Goal: Task Accomplishment & Management: Manage account settings

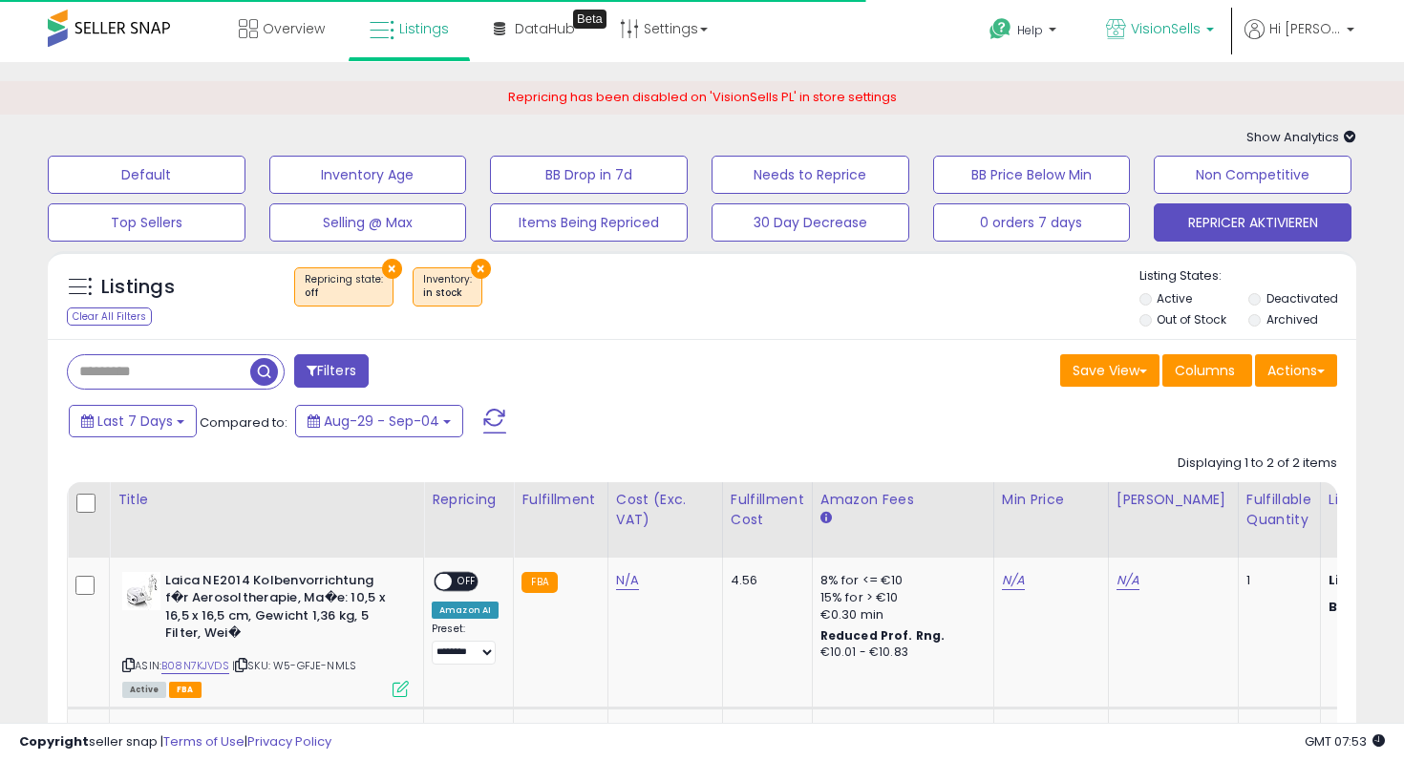
click at [1150, 31] on span "VisionSells" at bounding box center [1165, 28] width 70 height 19
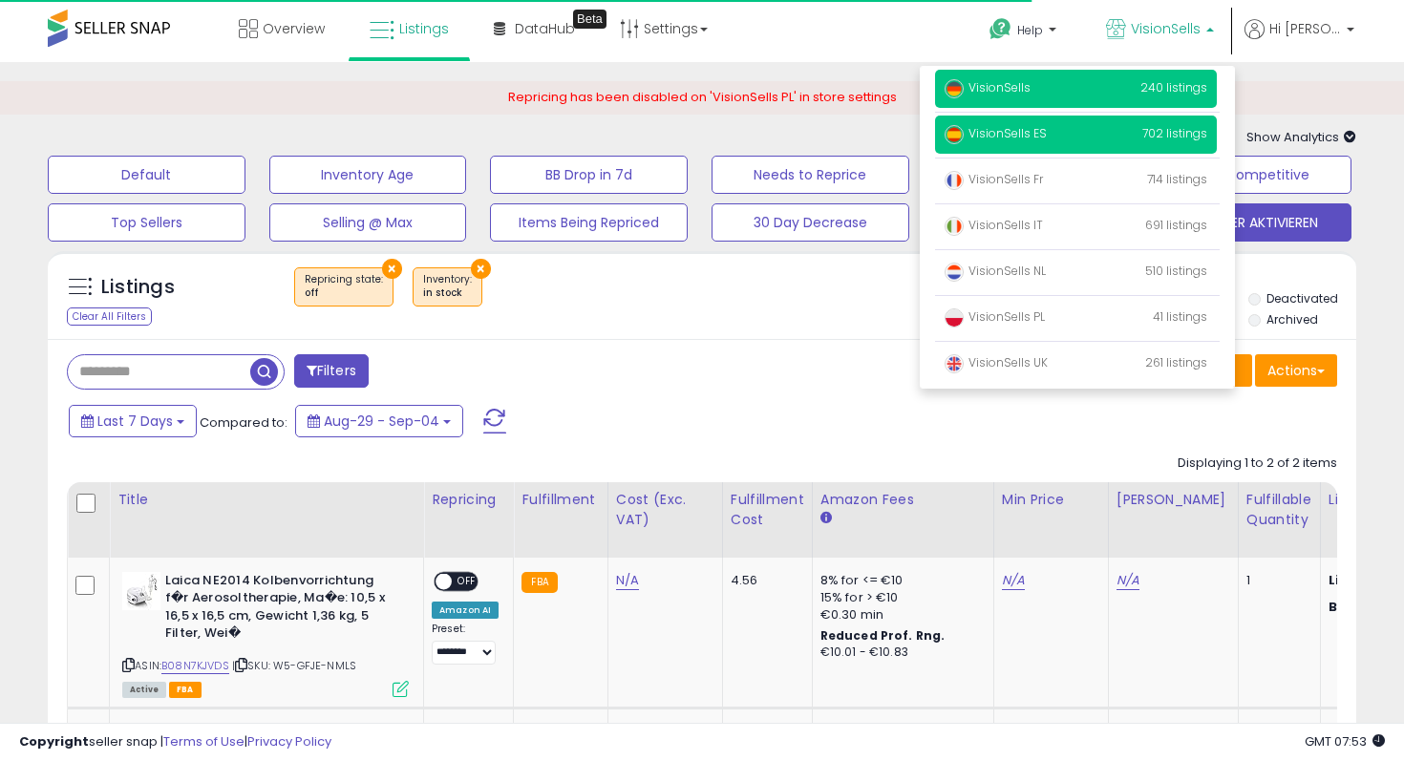
click at [1017, 134] on span "VisionSells ES" at bounding box center [995, 133] width 102 height 16
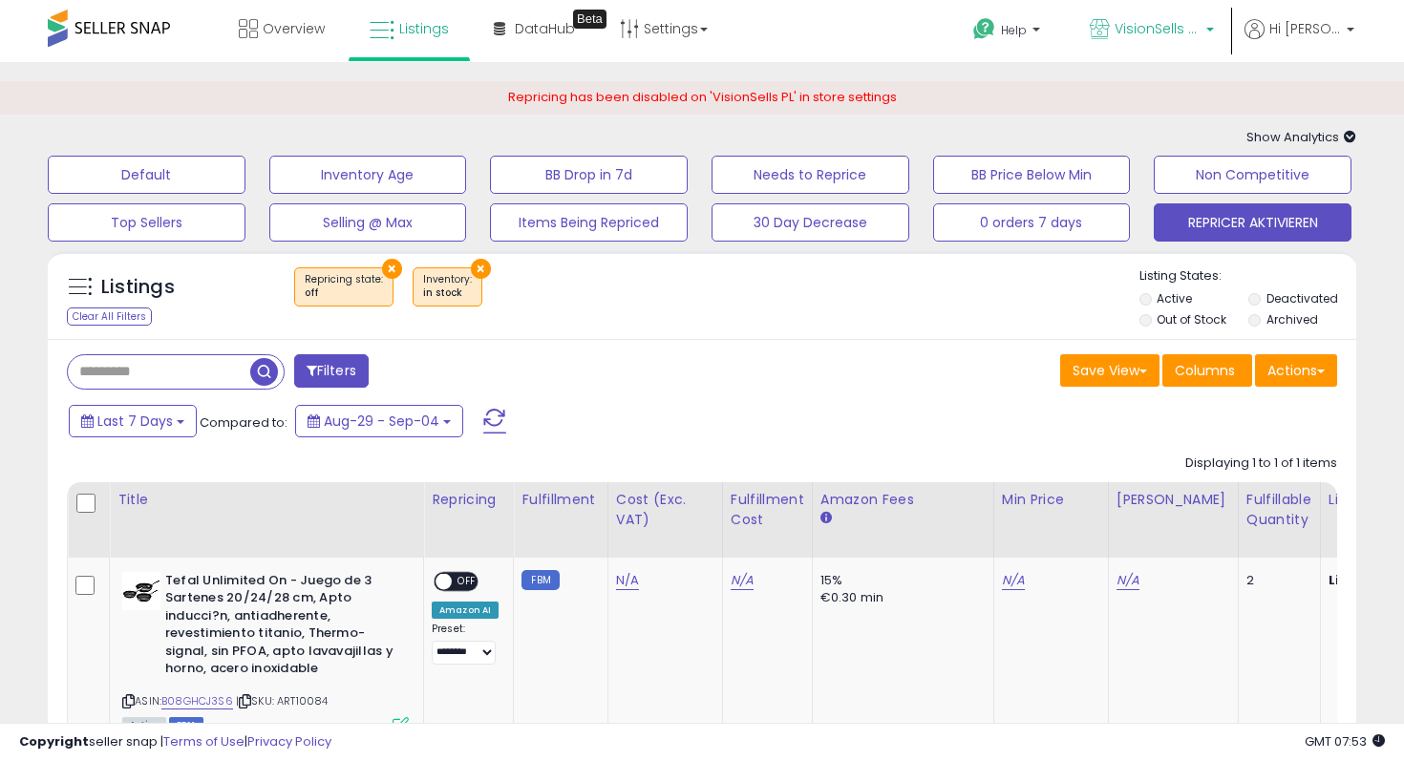
click at [1109, 38] on icon at bounding box center [1099, 29] width 20 height 20
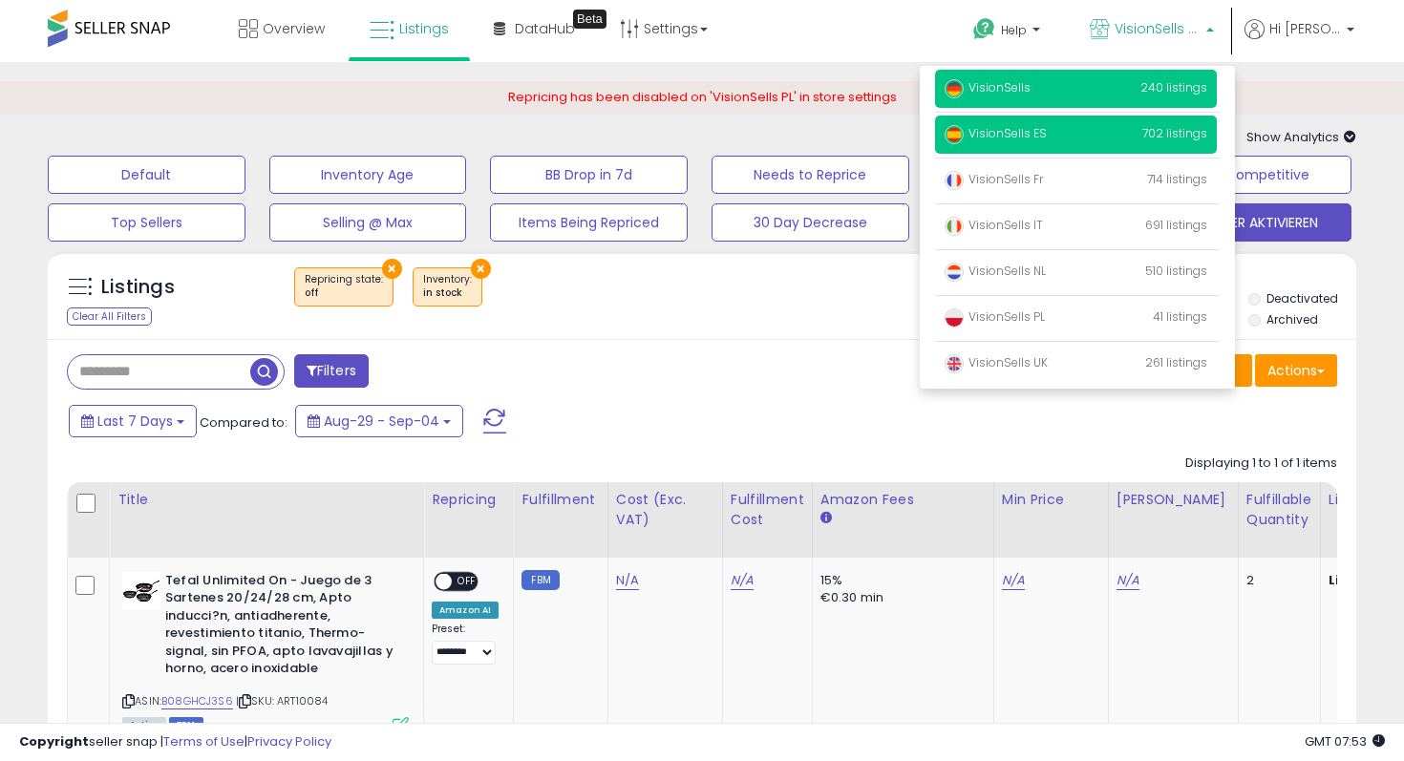
click at [1099, 83] on p "VisionSells 240 listings" at bounding box center [1076, 89] width 282 height 38
